Goal: Navigation & Orientation: Find specific page/section

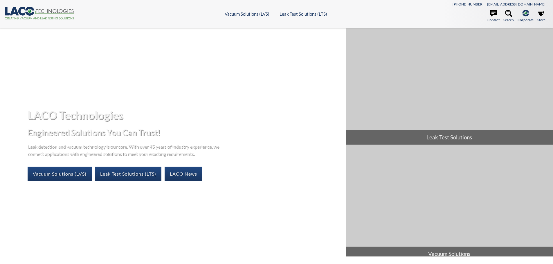
select select "Language Translate Widget"
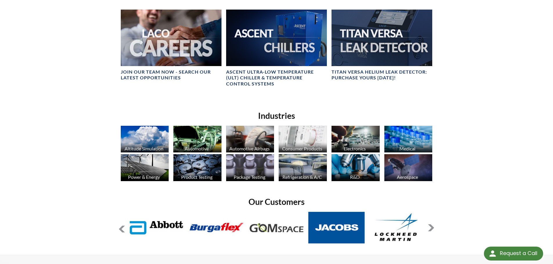
scroll to position [473, 0]
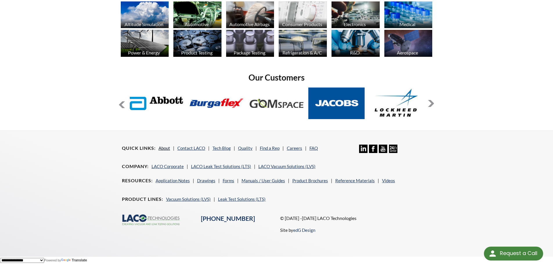
click at [165, 148] on link "About" at bounding box center [165, 148] width 12 height 5
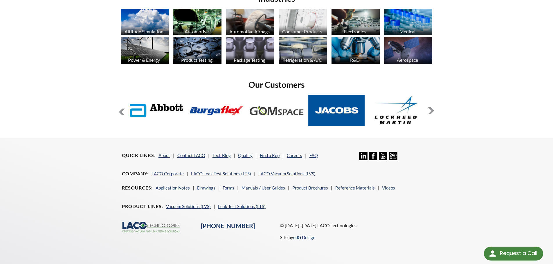
scroll to position [464, 0]
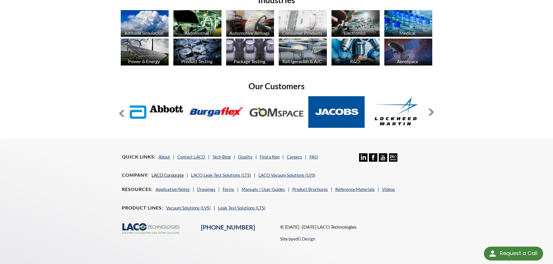
click at [166, 173] on link "LACO Corporate" at bounding box center [168, 175] width 32 height 5
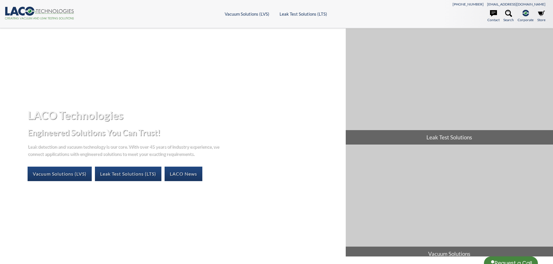
select select "Language Translate Widget"
